Goal: Task Accomplishment & Management: Use online tool/utility

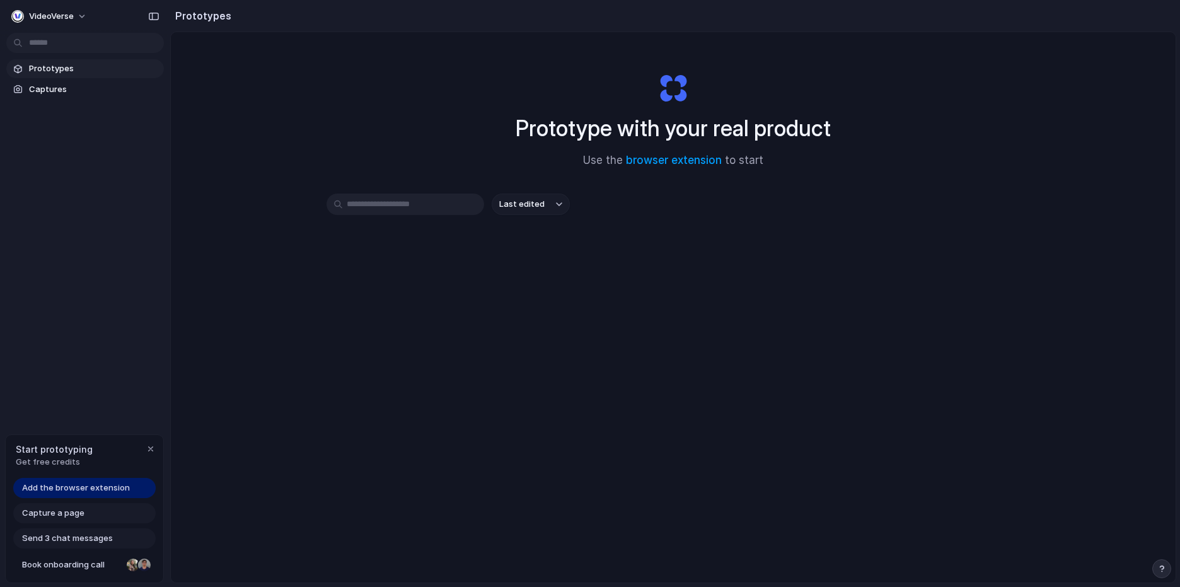
click at [86, 488] on span "Add the browser extension" at bounding box center [76, 488] width 108 height 13
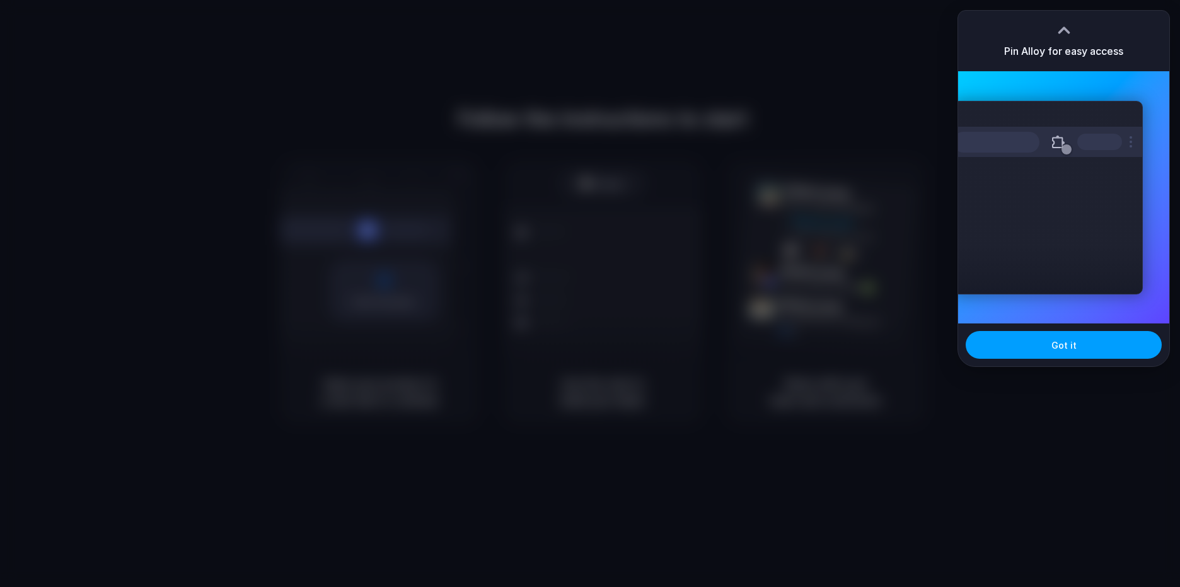
click at [1067, 354] on button "Got it" at bounding box center [1064, 345] width 196 height 28
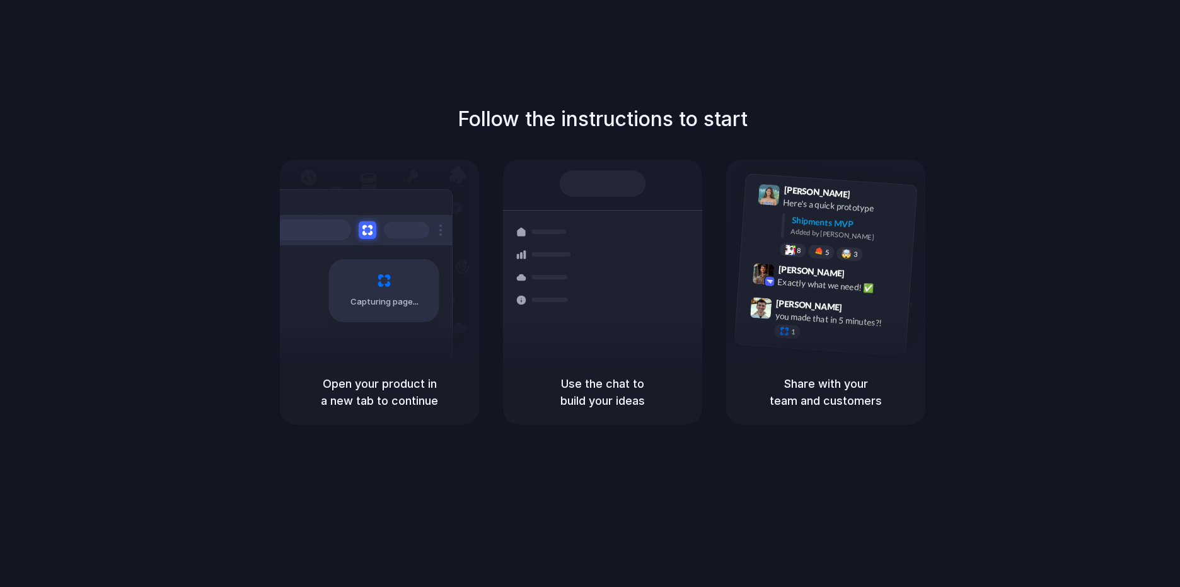
click at [416, 396] on h5 "Open your product in a new tab to continue" at bounding box center [379, 392] width 169 height 34
